Goal: Task Accomplishment & Management: Manage account settings

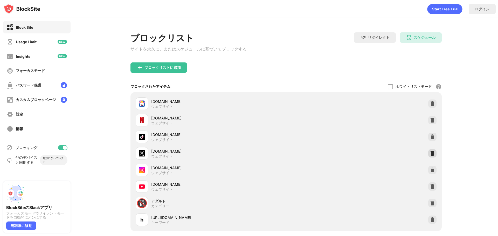
click at [430, 156] on img at bounding box center [432, 153] width 5 height 5
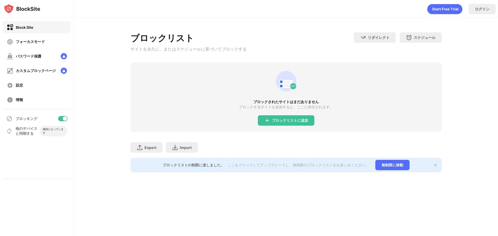
drag, startPoint x: 0, startPoint y: 0, endPoint x: 253, endPoint y: 55, distance: 258.8
